Goal: Information Seeking & Learning: Learn about a topic

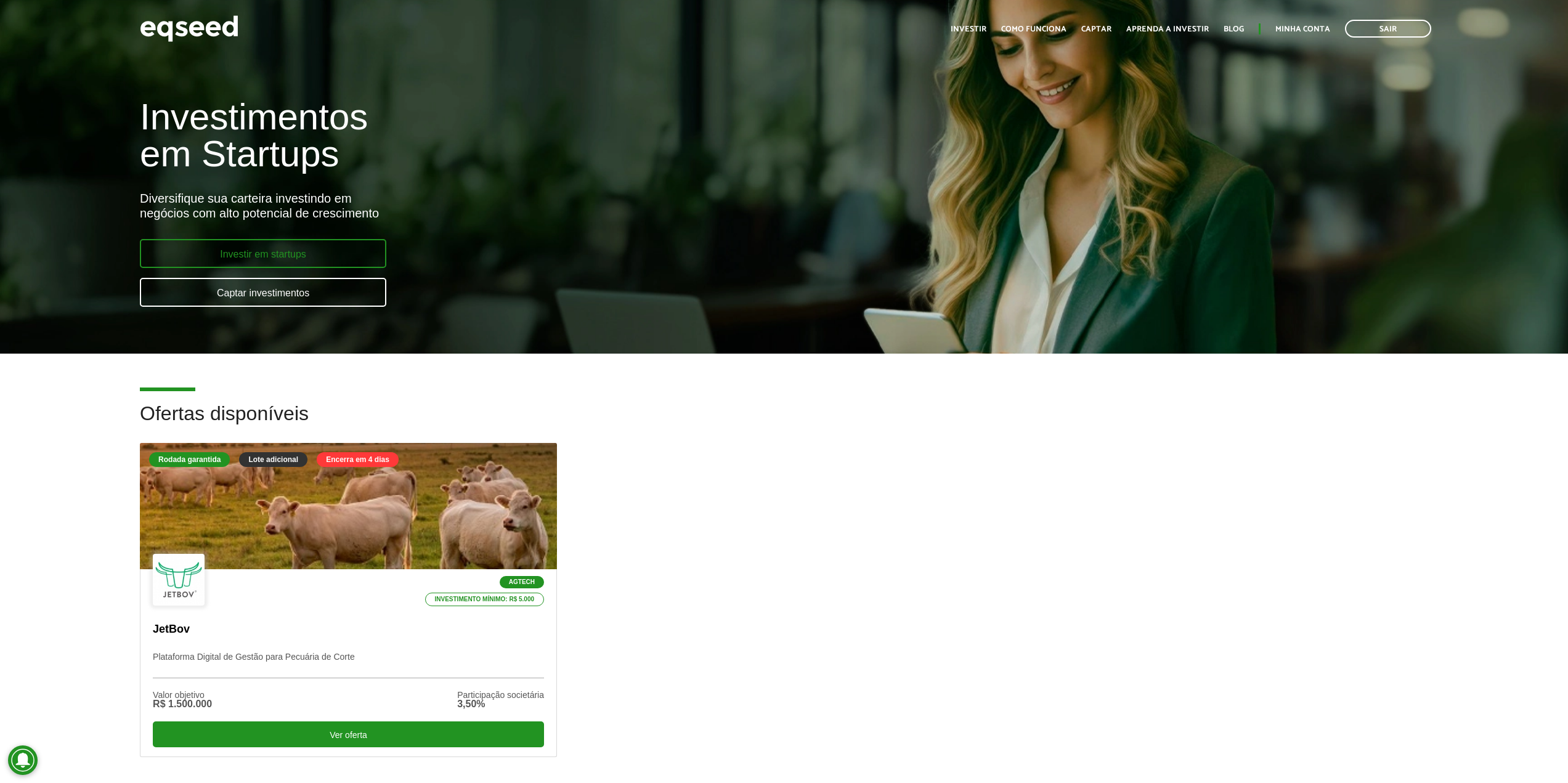
click at [261, 265] on link "Investir em startups" at bounding box center [263, 253] width 247 height 29
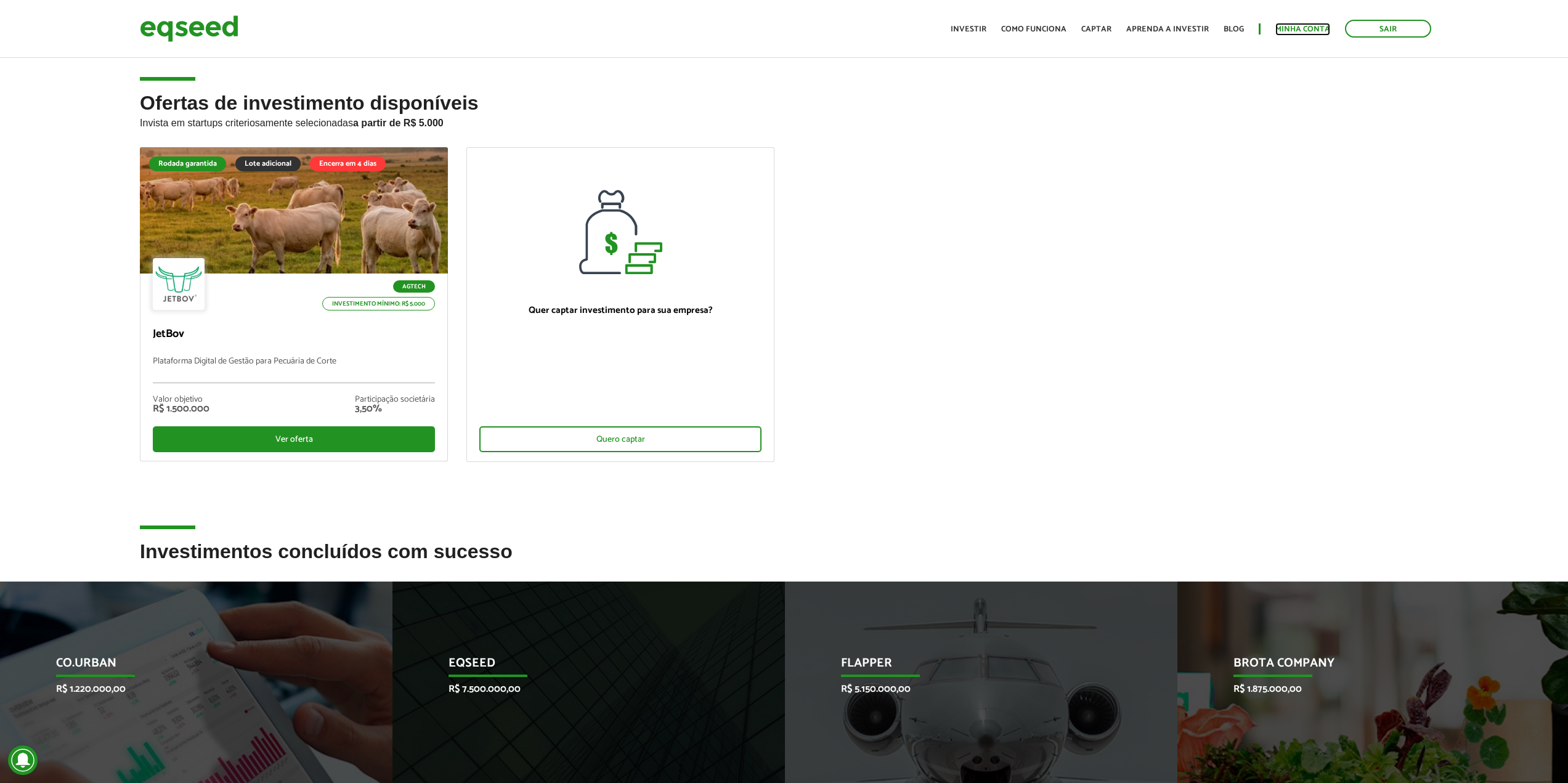
click at [1288, 30] on link "Minha conta" at bounding box center [1303, 29] width 55 height 8
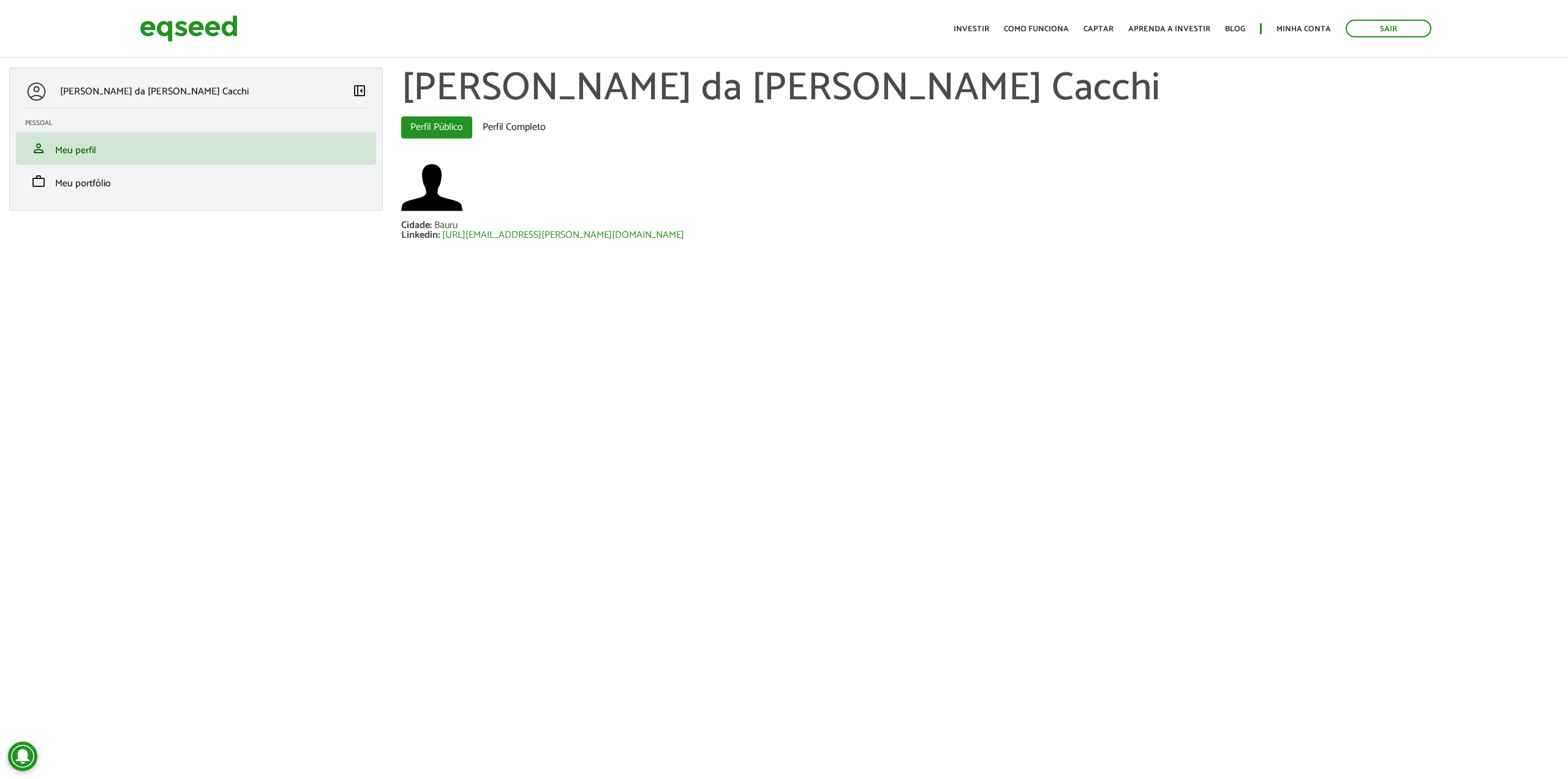
click at [1236, 27] on link "Blog" at bounding box center [1235, 29] width 20 height 8
click at [1158, 33] on link "Aprenda a investir" at bounding box center [1169, 29] width 82 height 8
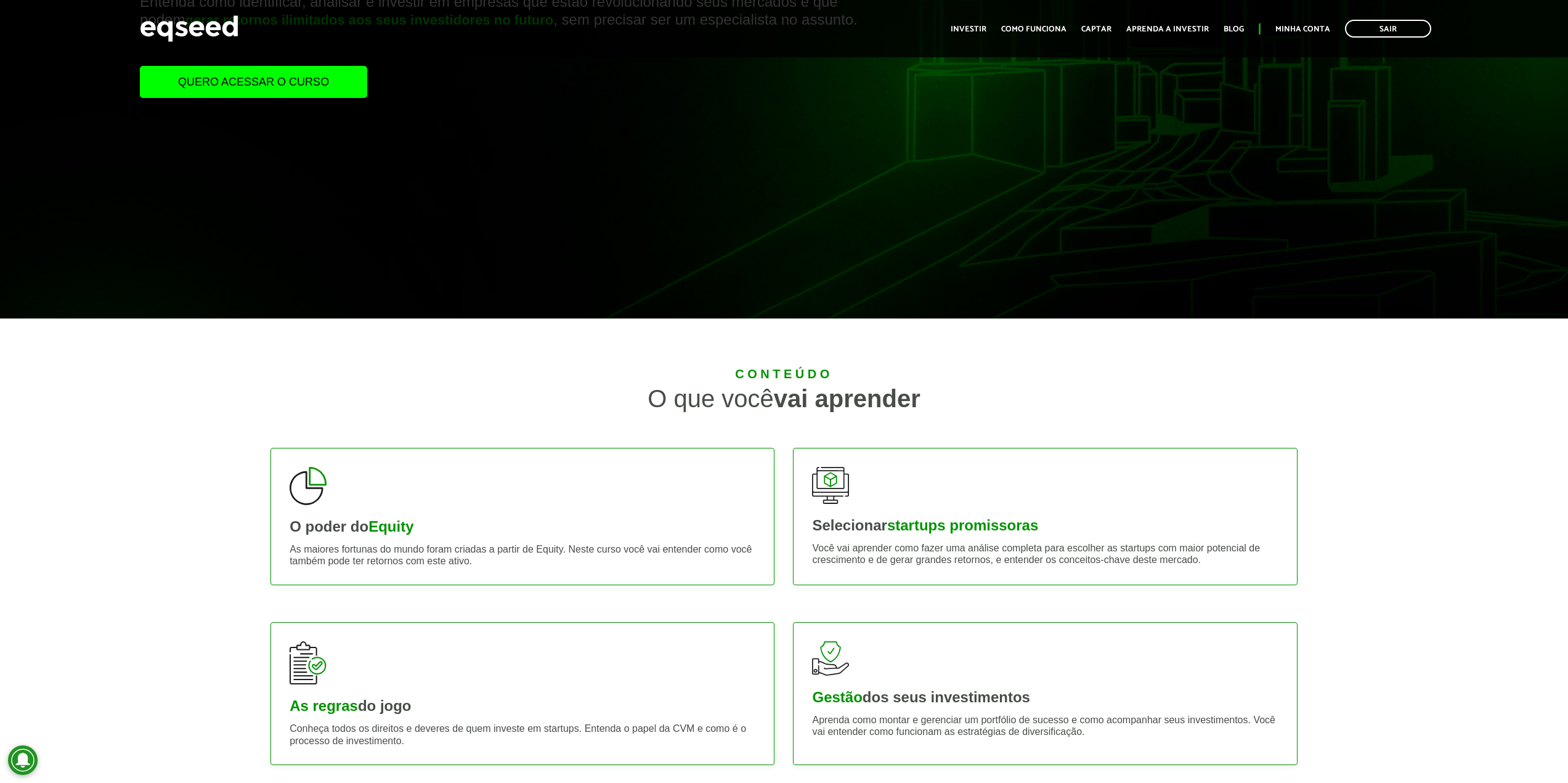
scroll to position [123, 0]
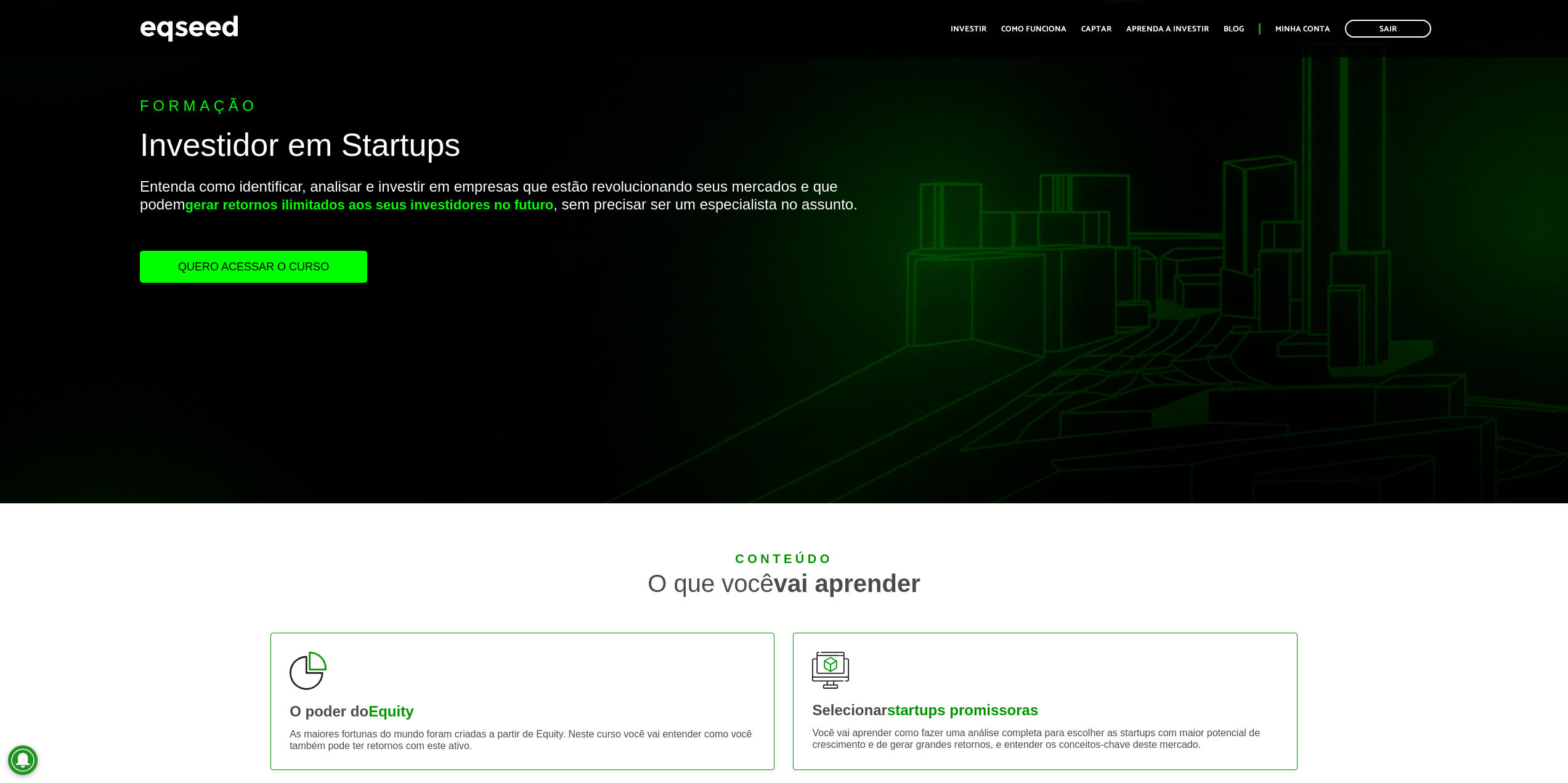
click at [266, 271] on link "Quero acessar o curso" at bounding box center [253, 267] width 227 height 32
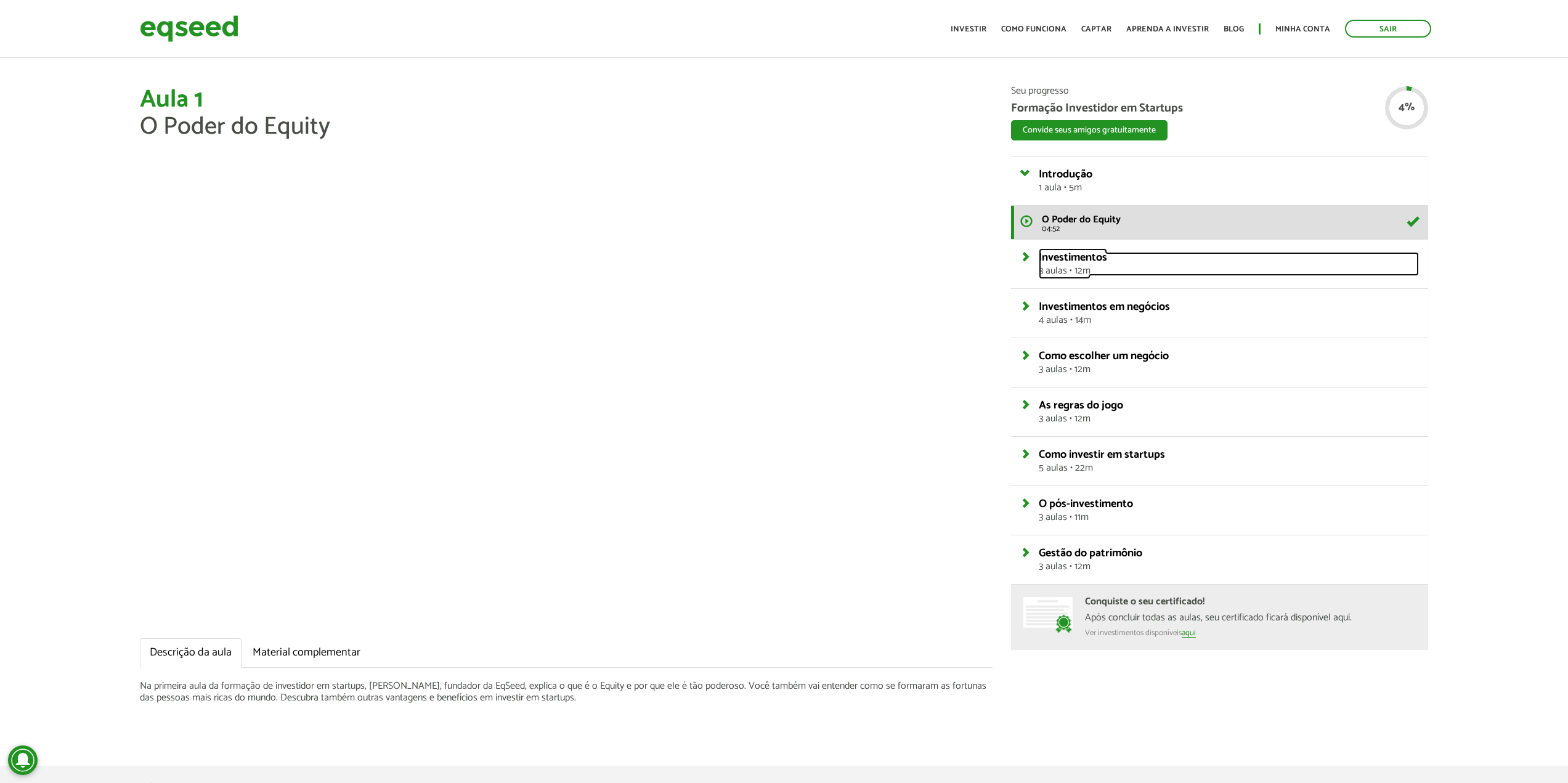
click at [1068, 257] on span "Investimentos" at bounding box center [1073, 257] width 68 height 19
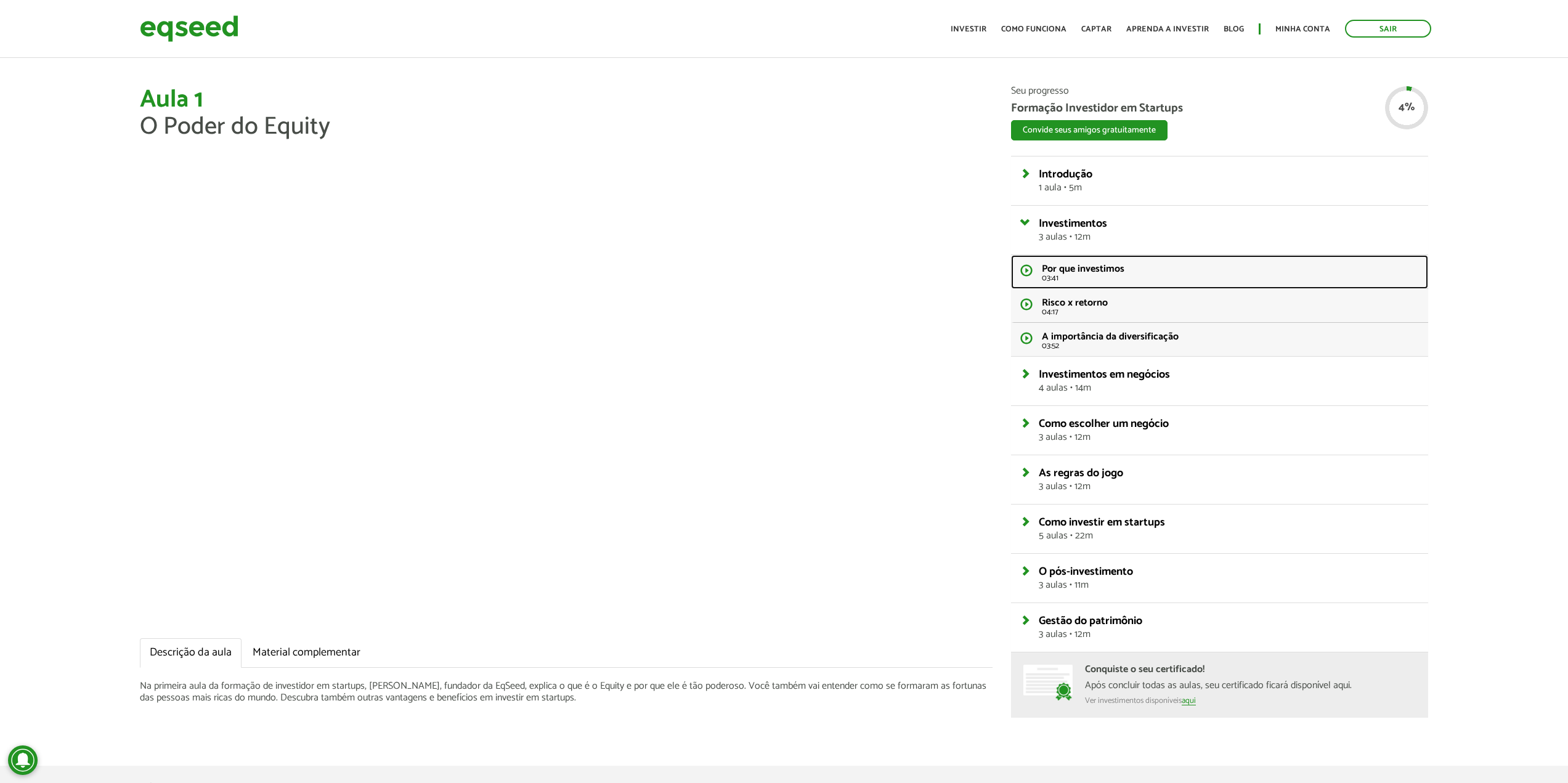
click at [1058, 276] on span "Por que investimos" at bounding box center [1083, 269] width 82 height 17
click at [288, 654] on link "Material complementar" at bounding box center [307, 653] width 128 height 30
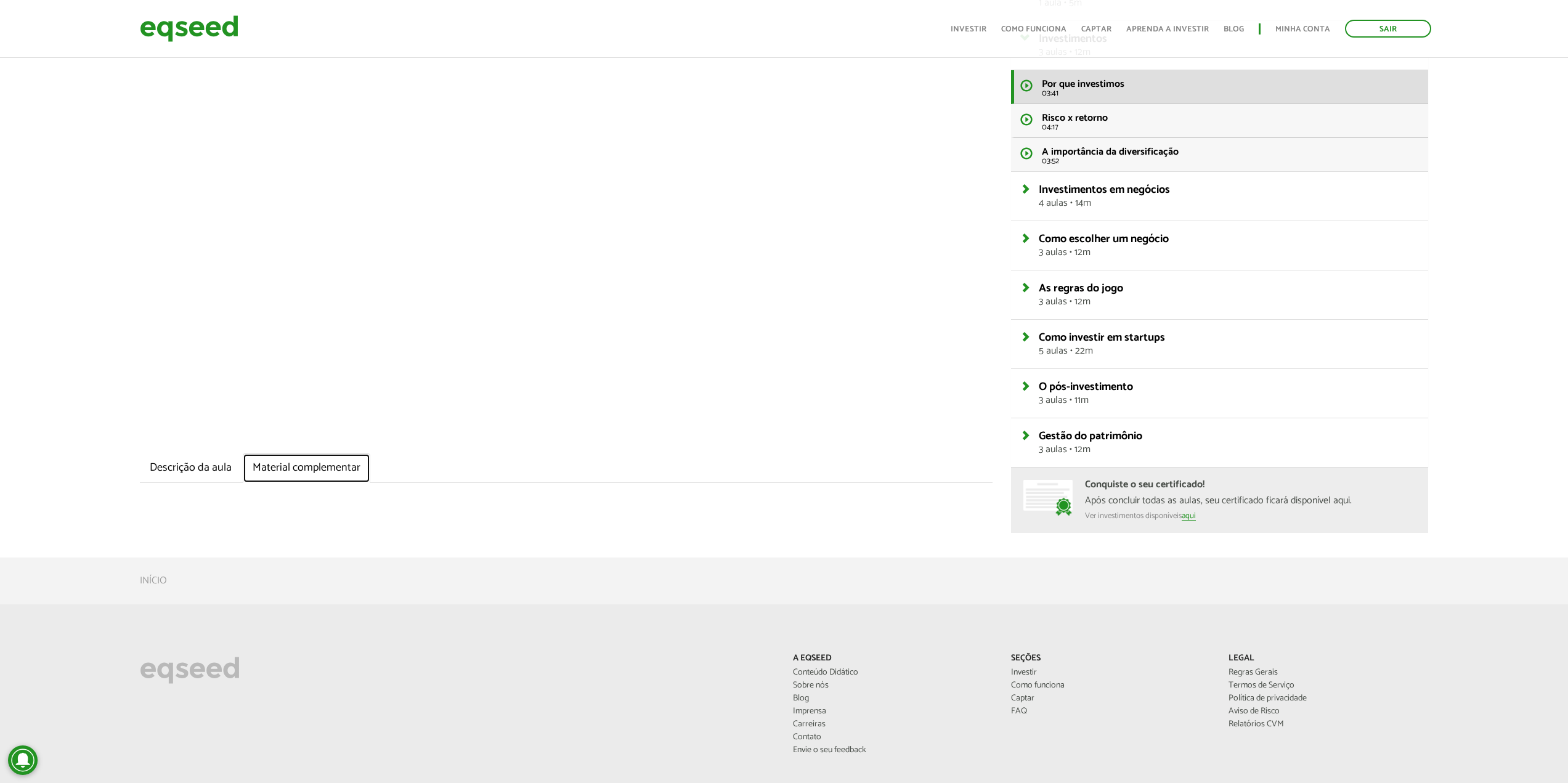
scroll to position [62, 0]
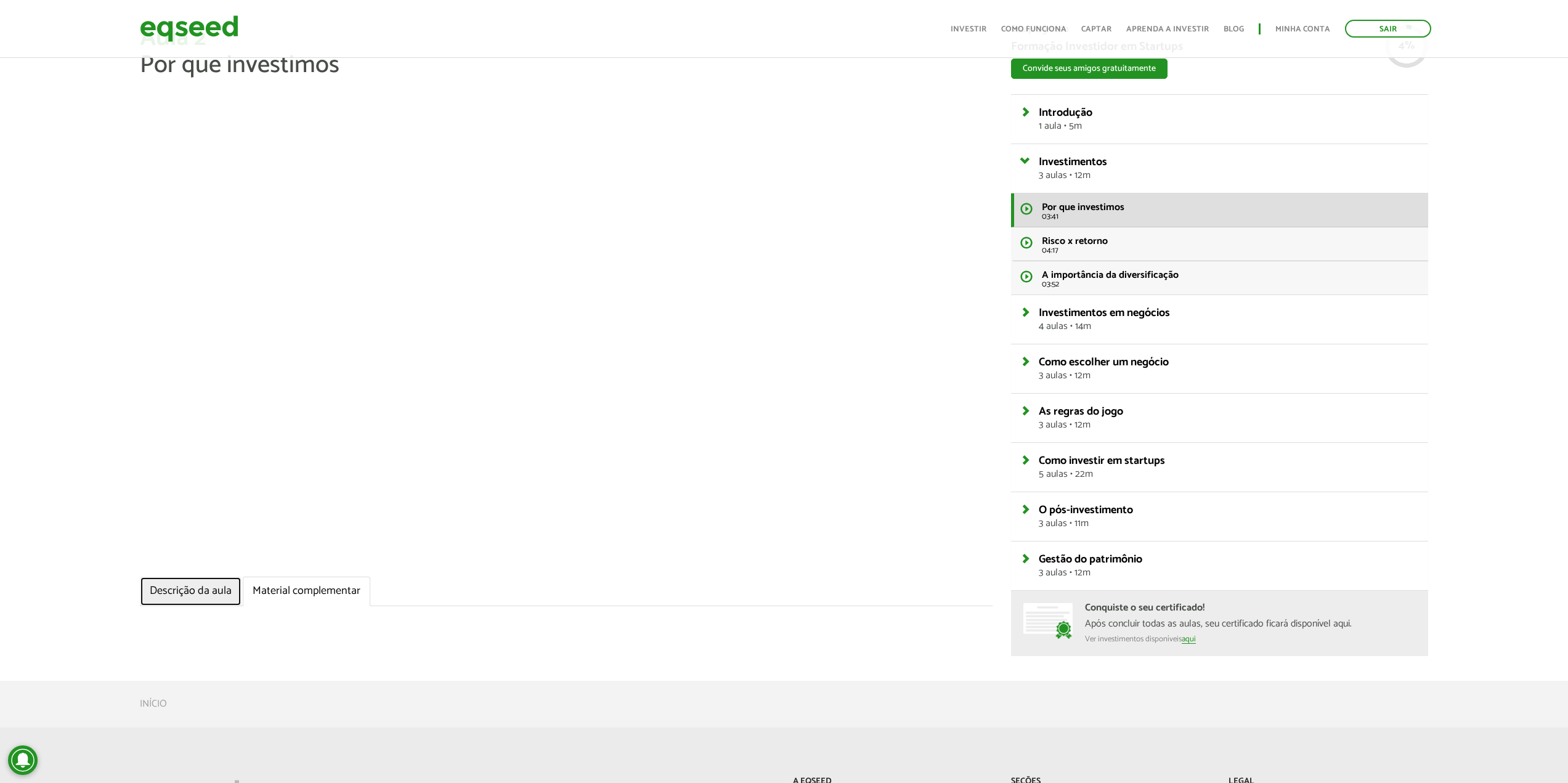
click at [177, 589] on link "Descrição da aula" at bounding box center [191, 591] width 102 height 30
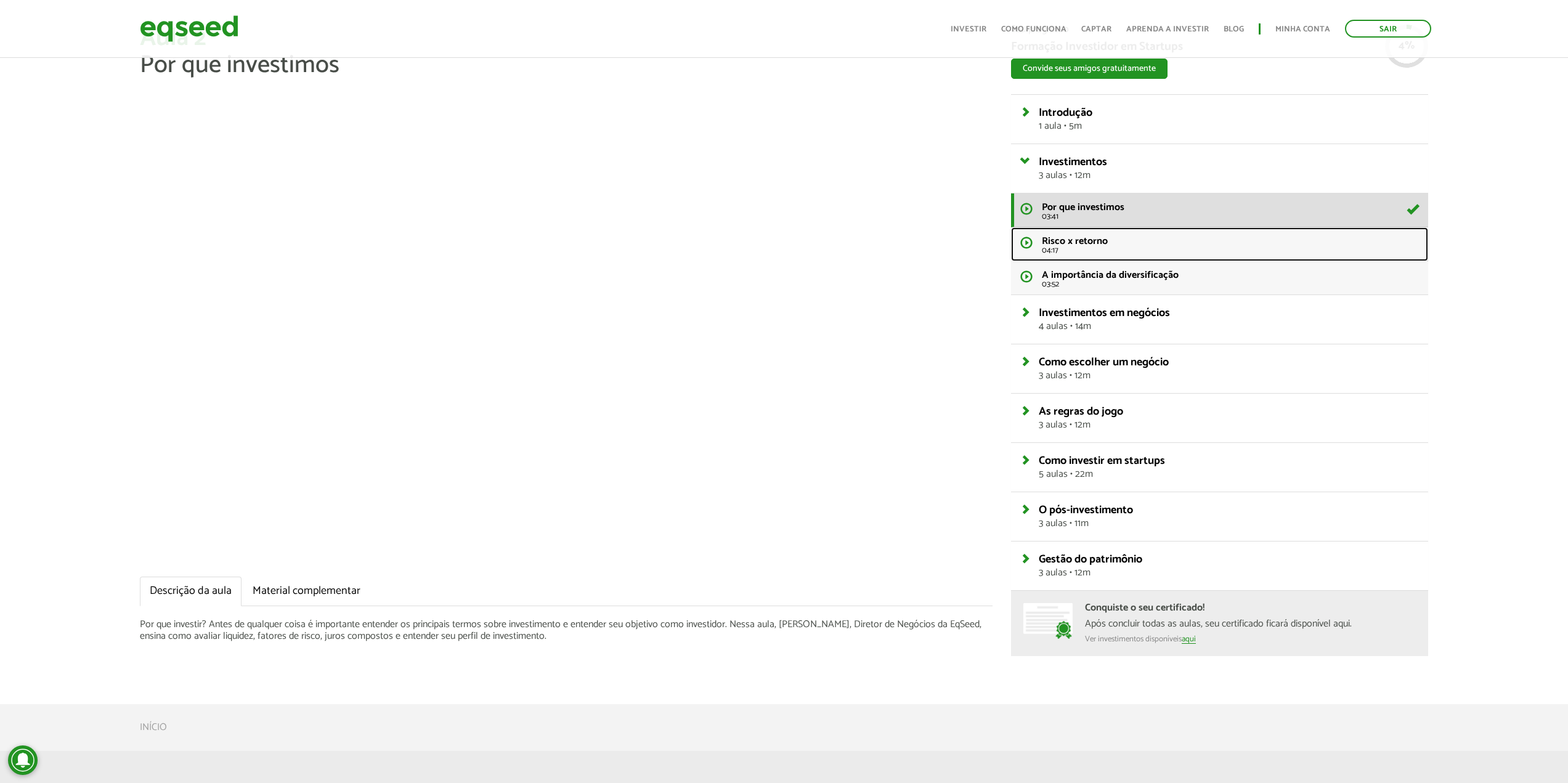
click at [1090, 250] on span "04:17" at bounding box center [1230, 250] width 377 height 8
